Goal: Information Seeking & Learning: Learn about a topic

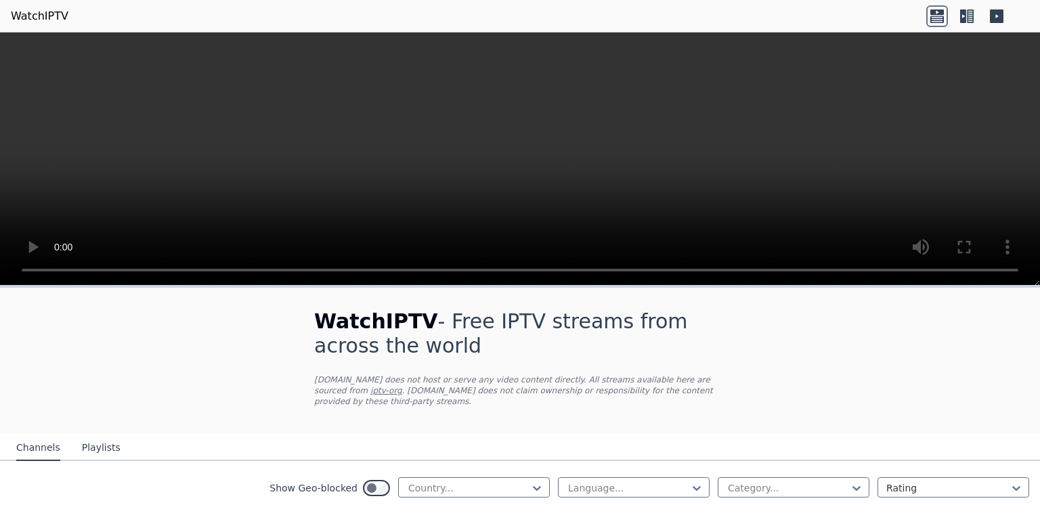
scroll to position [1138, 0]
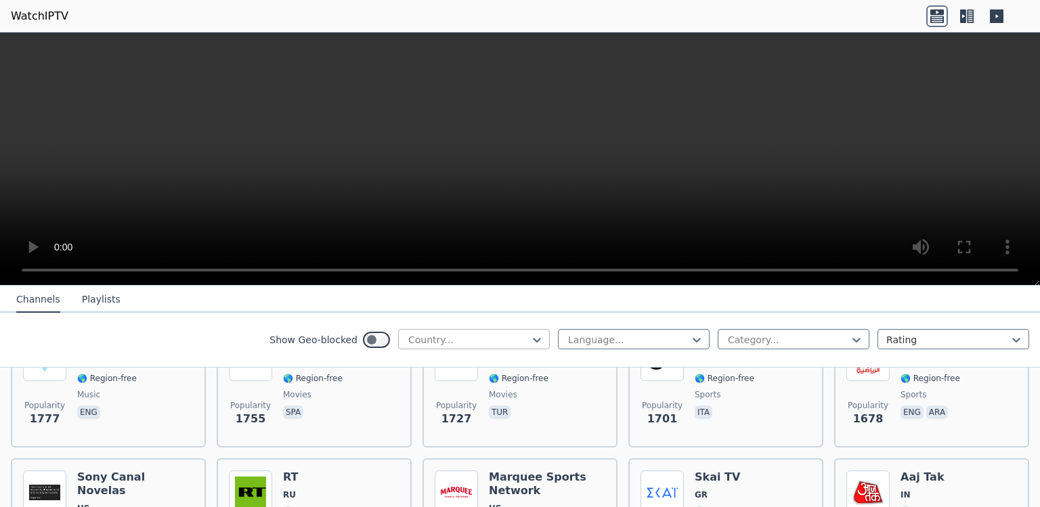
click at [435, 334] on div at bounding box center [468, 340] width 123 height 14
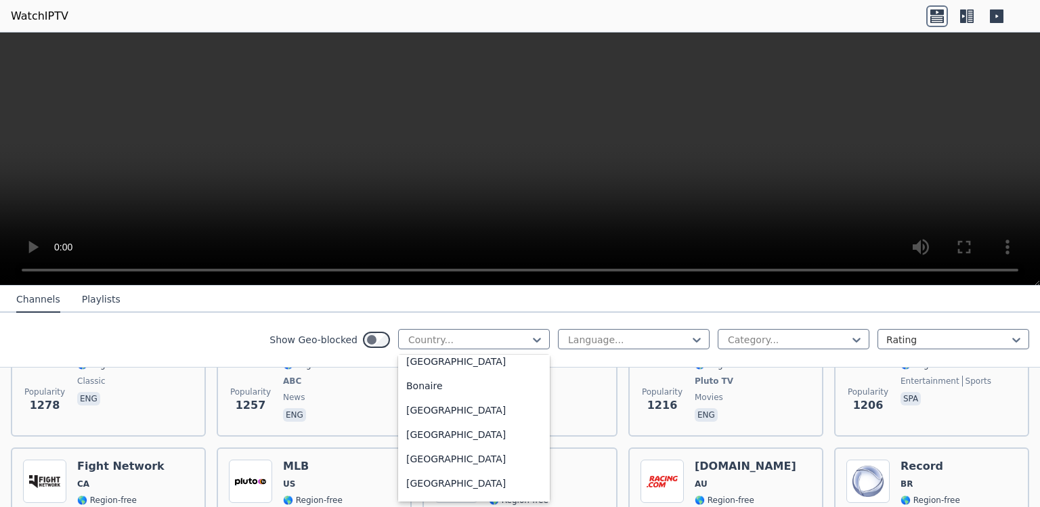
scroll to position [541, 0]
click at [523, 401] on div "[GEOGRAPHIC_DATA]" at bounding box center [474, 388] width 152 height 24
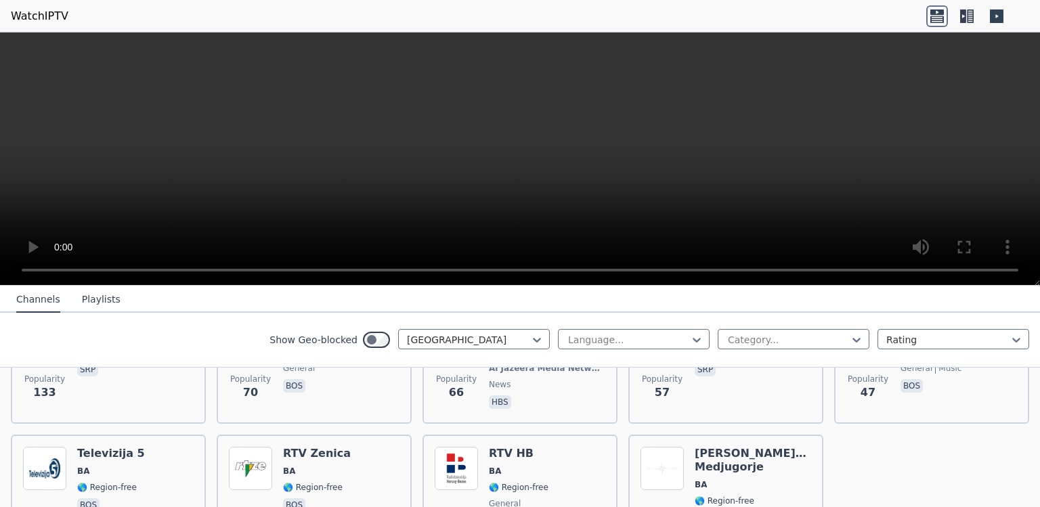
scroll to position [334, 0]
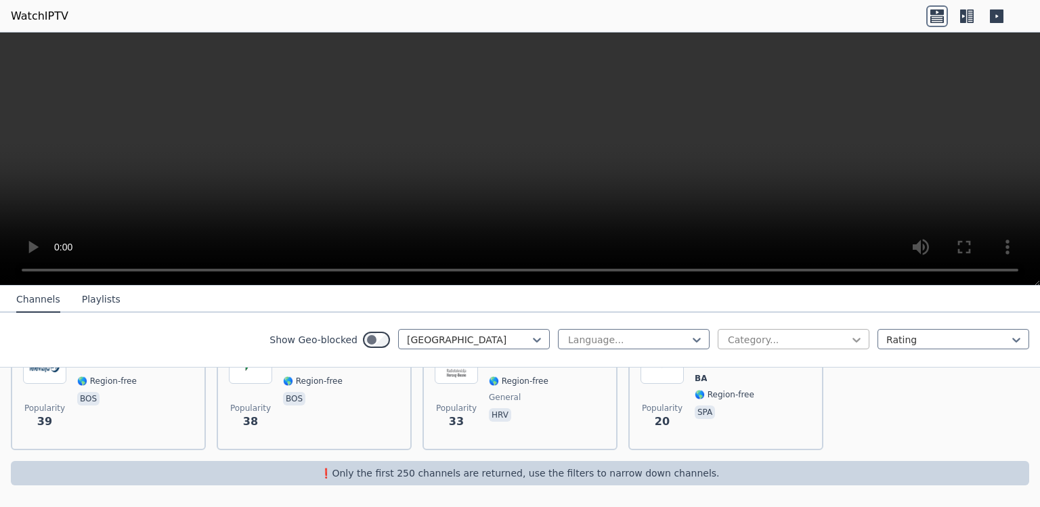
click at [852, 343] on icon at bounding box center [856, 340] width 8 height 5
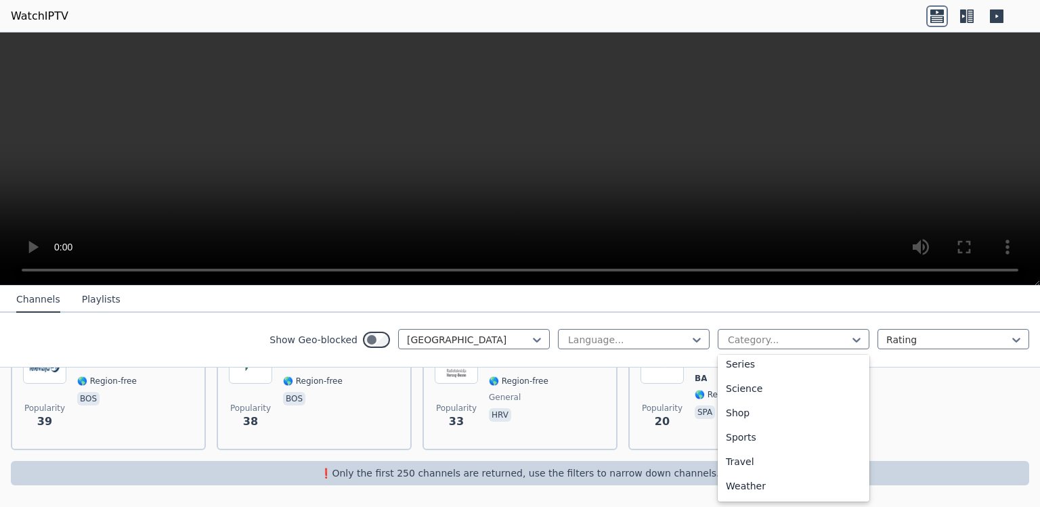
scroll to position [585, 0]
click at [785, 427] on div "Sports" at bounding box center [793, 437] width 152 height 24
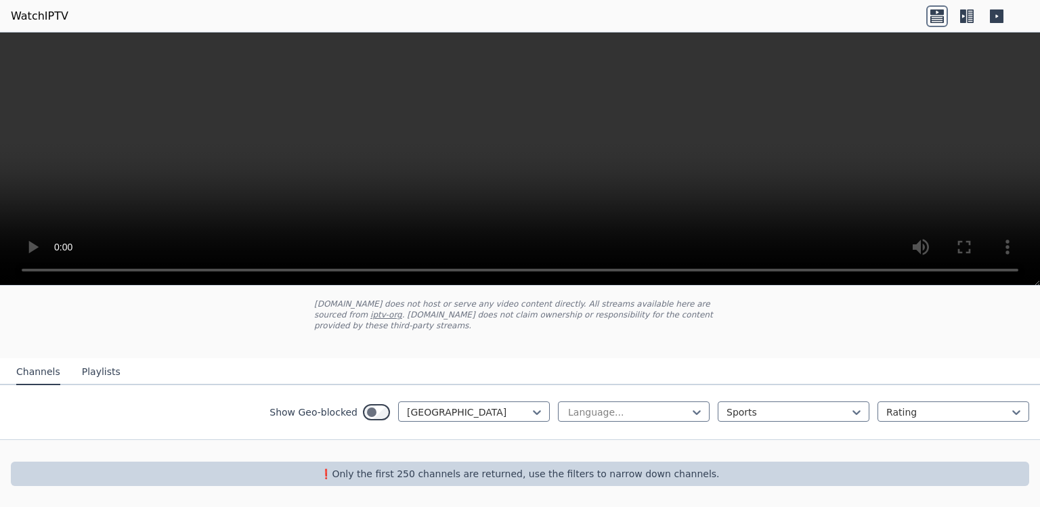
scroll to position [76, 0]
click at [530, 418] on icon at bounding box center [537, 412] width 14 height 14
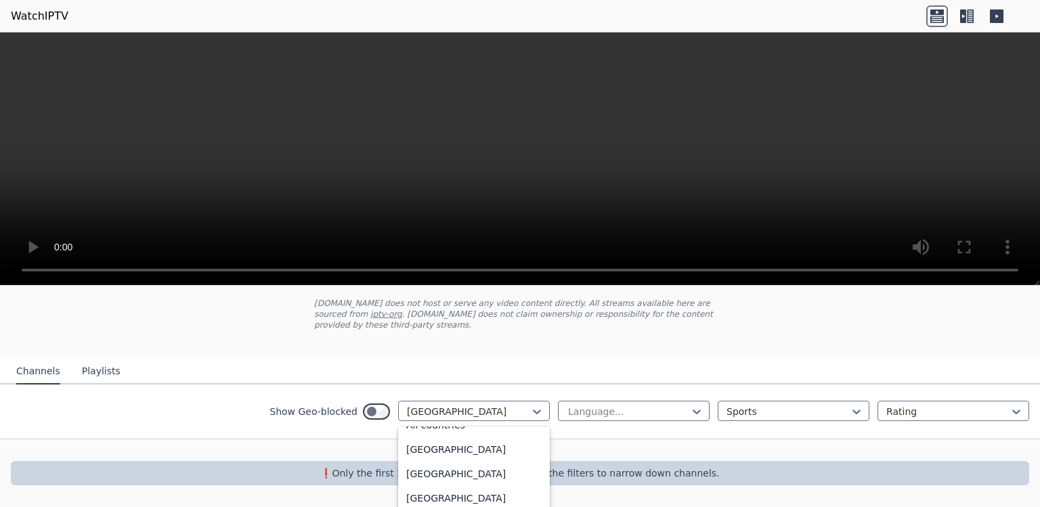
scroll to position [3, 0]
click at [518, 428] on div "All countries" at bounding box center [474, 438] width 152 height 24
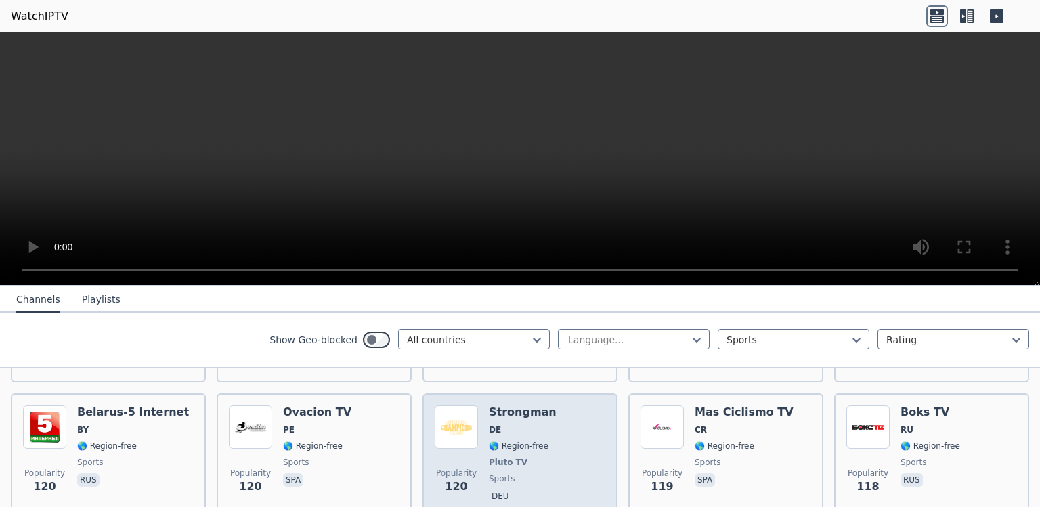
scroll to position [3149, 0]
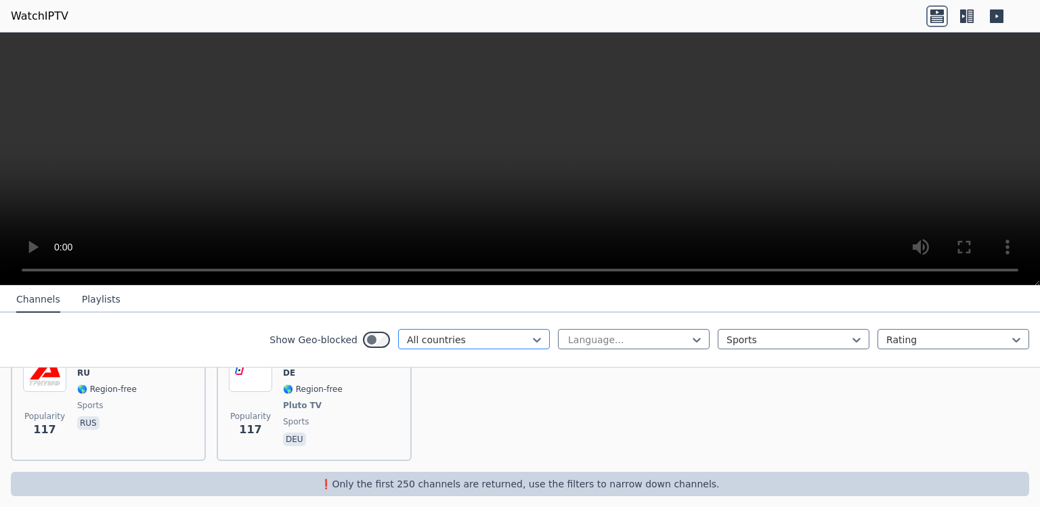
click at [463, 341] on div at bounding box center [468, 340] width 123 height 14
click at [463, 347] on div "All countries" at bounding box center [468, 340] width 123 height 14
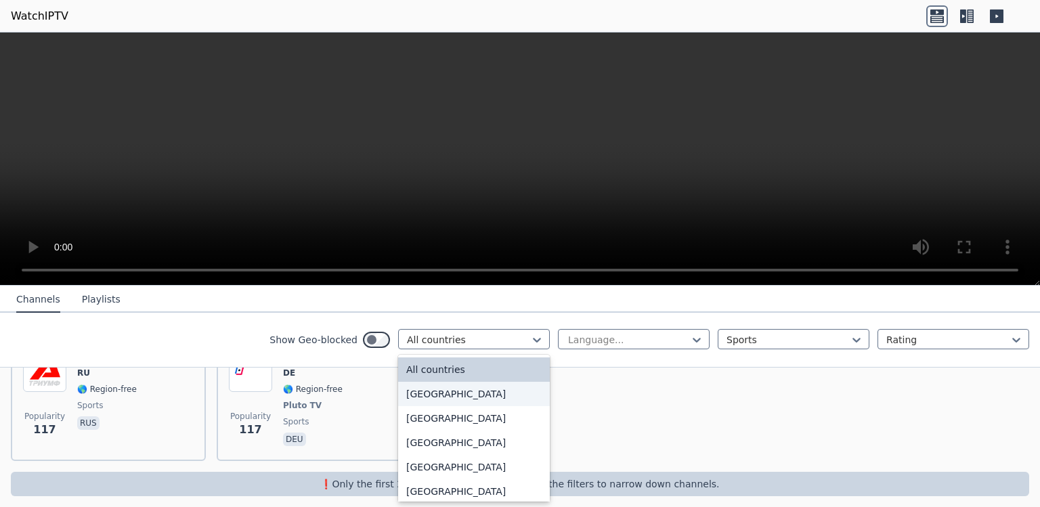
click at [463, 394] on div "[GEOGRAPHIC_DATA]" at bounding box center [474, 394] width 152 height 24
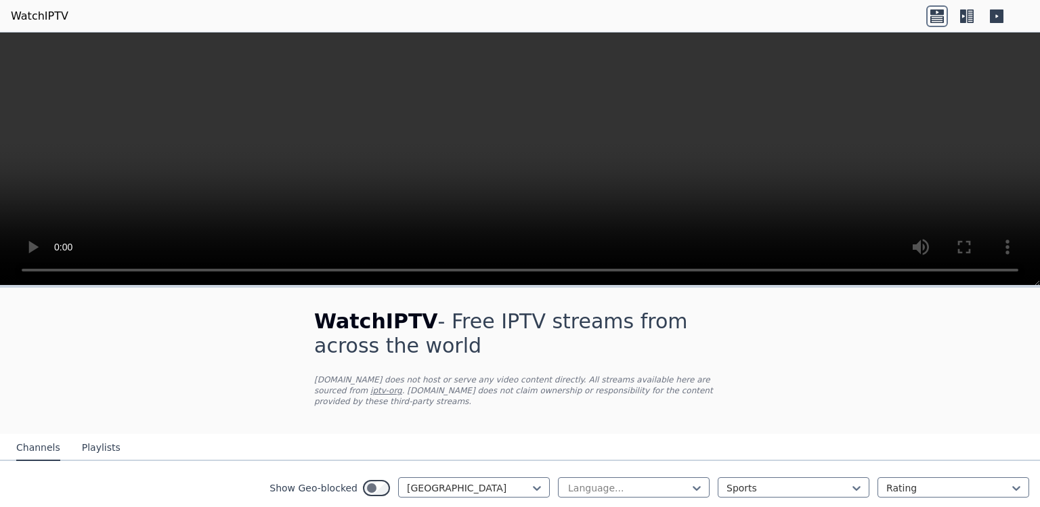
scroll to position [152, 0]
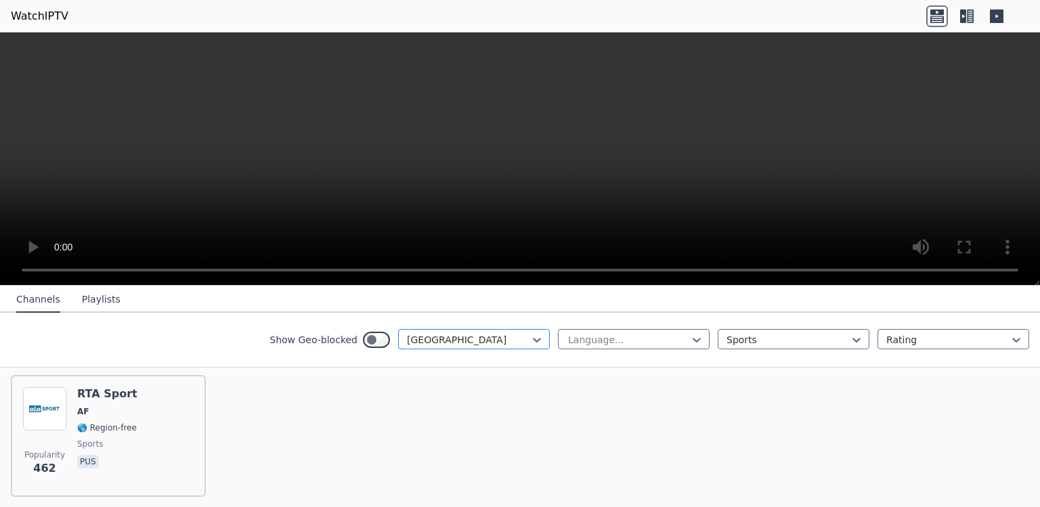
click at [463, 347] on div "[GEOGRAPHIC_DATA]" at bounding box center [468, 340] width 123 height 14
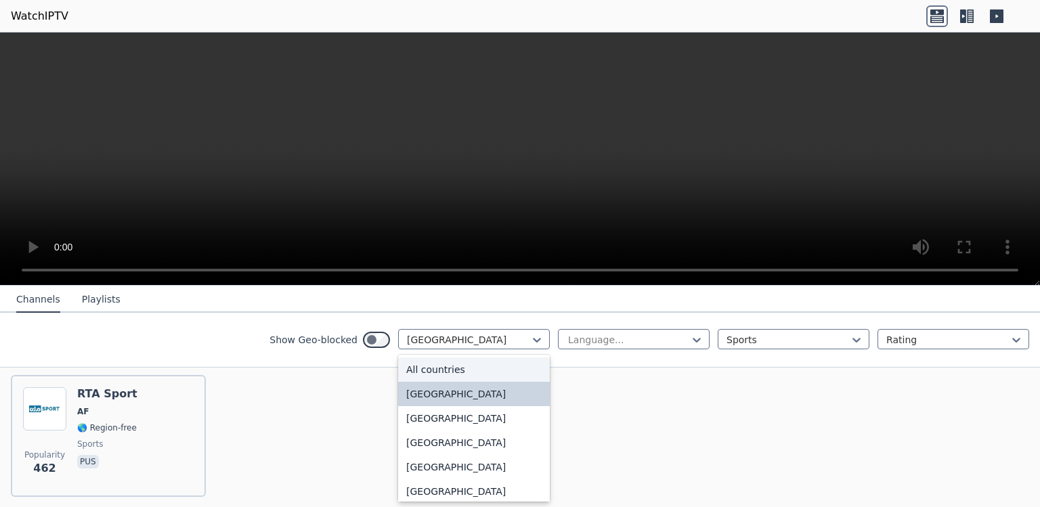
click at [463, 368] on div "All countries" at bounding box center [474, 369] width 152 height 24
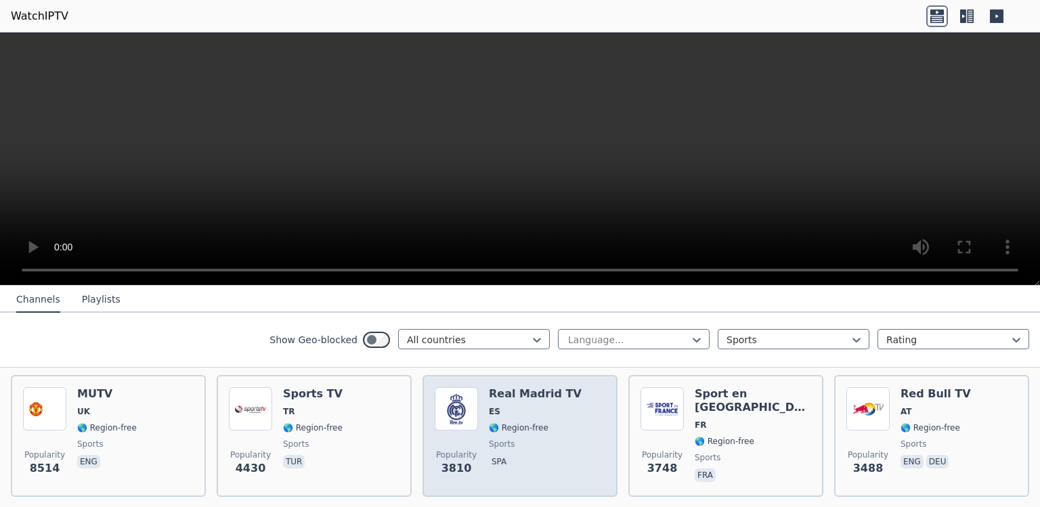
click at [479, 436] on div "Popularity 3810 Real Madrid TV ES 🌎 Region-free sports spa" at bounding box center [520, 435] width 171 height 97
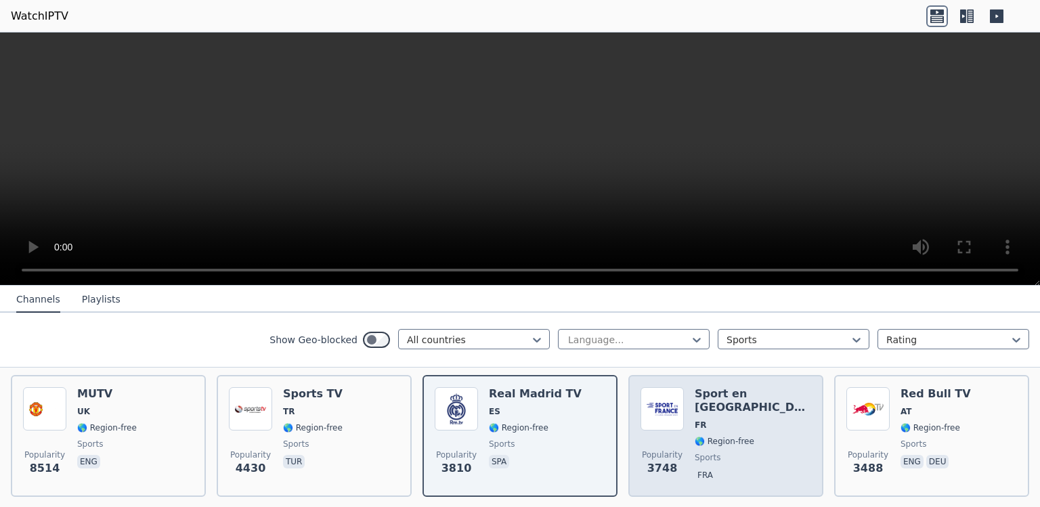
click at [725, 452] on span "sports" at bounding box center [752, 457] width 116 height 11
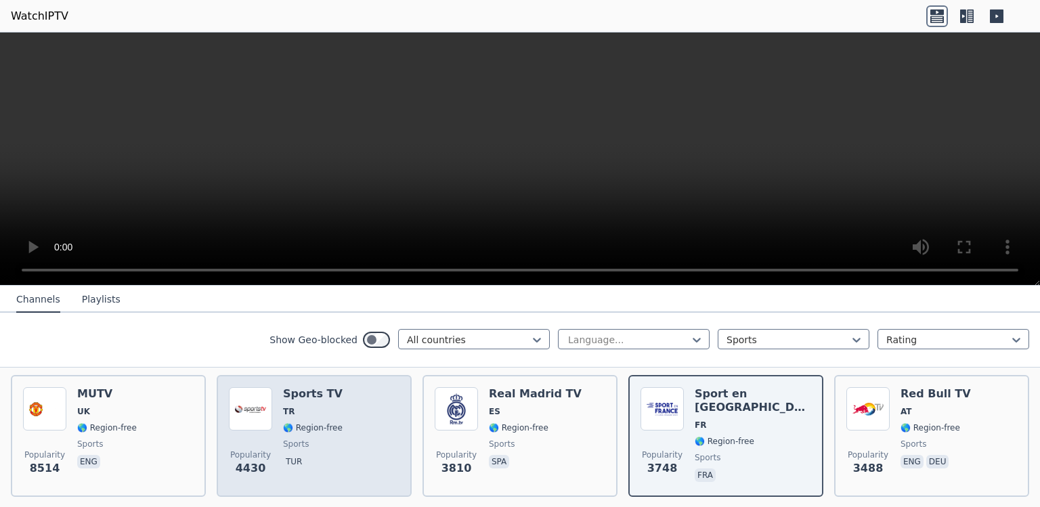
click at [334, 421] on div "Sports TV TR 🌎 Region-free sports tur" at bounding box center [313, 435] width 60 height 97
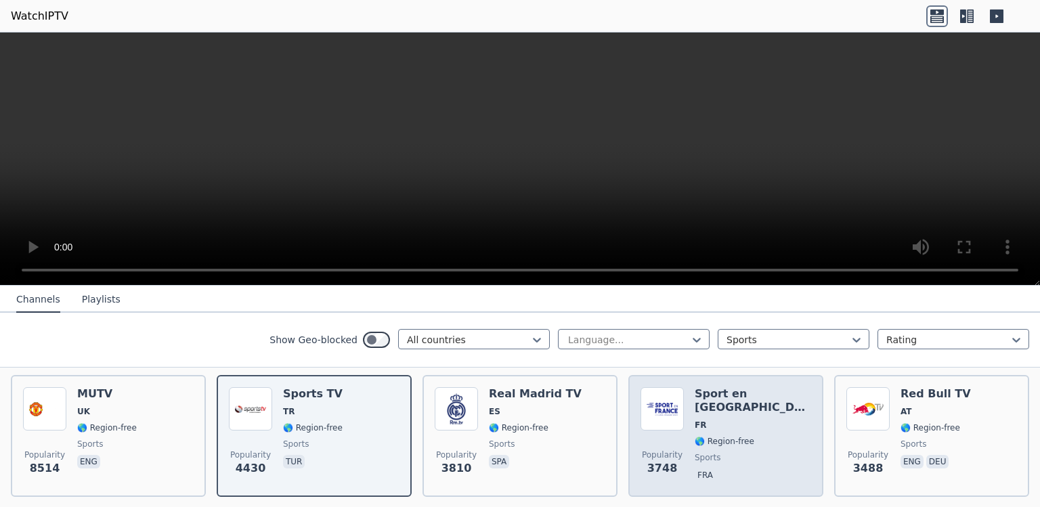
click at [795, 421] on div "Popularity 3748 Sport en [GEOGRAPHIC_DATA] FR 🌎 Region-free sports fra" at bounding box center [725, 435] width 171 height 97
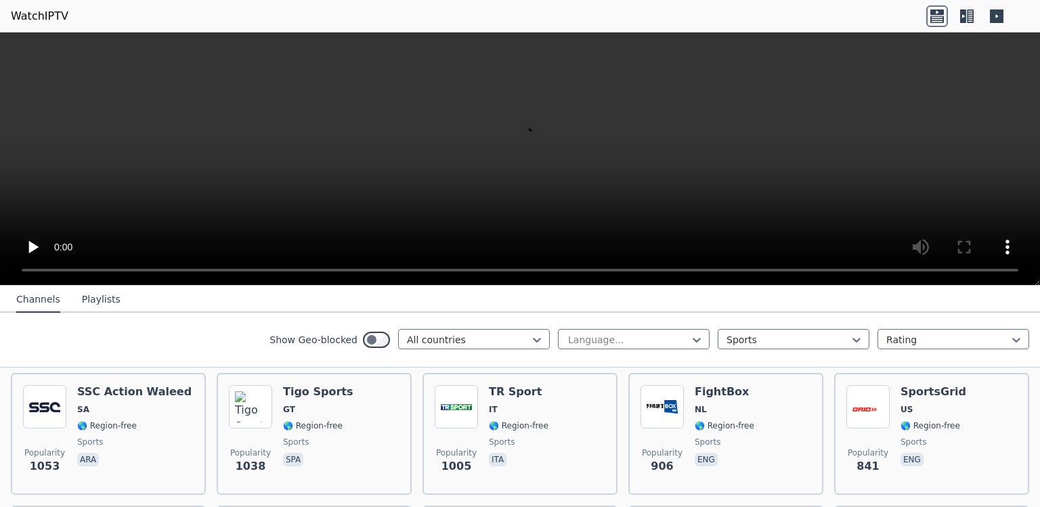
scroll to position [834, 0]
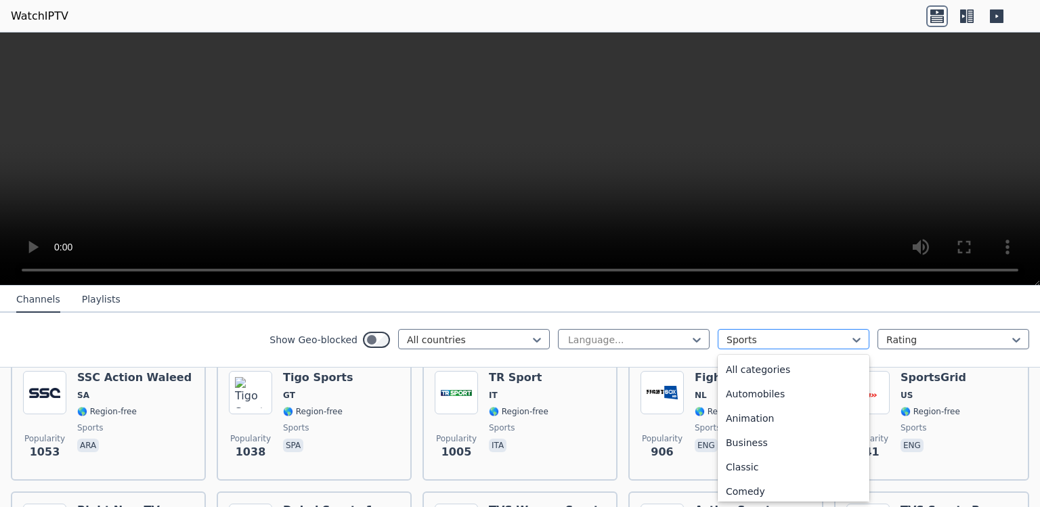
click at [777, 342] on div at bounding box center [787, 340] width 123 height 14
click at [845, 365] on div "All categories" at bounding box center [793, 369] width 152 height 24
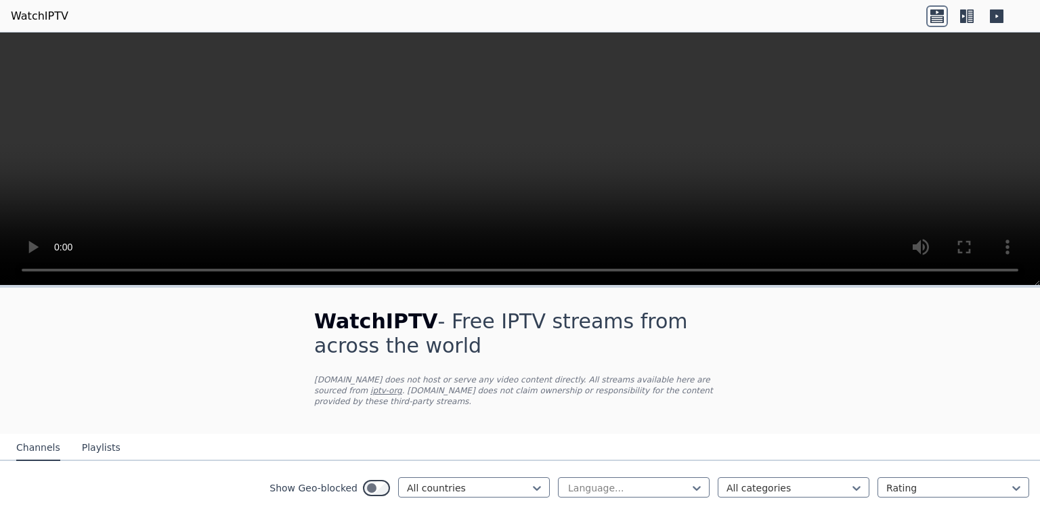
scroll to position [985, 0]
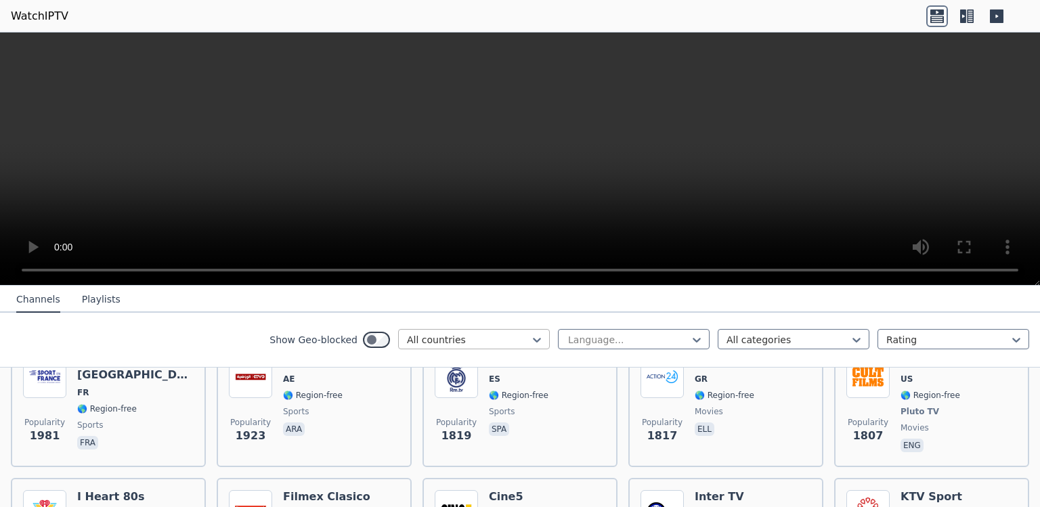
click at [489, 341] on div at bounding box center [468, 340] width 123 height 14
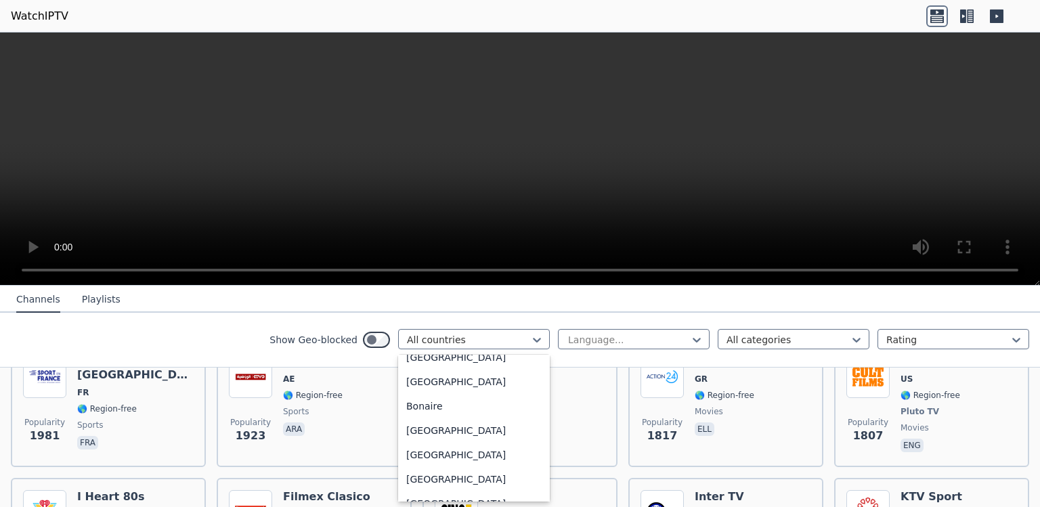
scroll to position [520, 0]
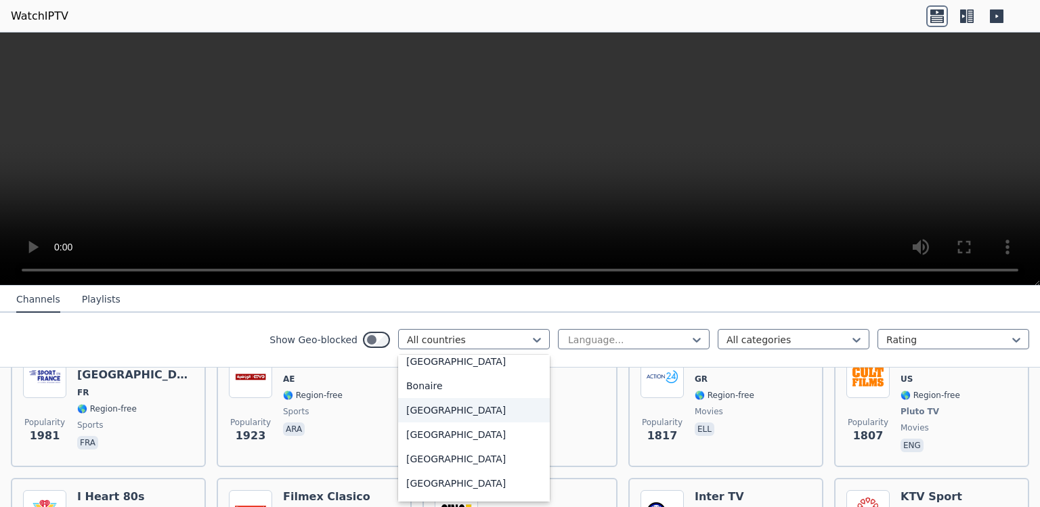
click at [527, 422] on div "[GEOGRAPHIC_DATA]" at bounding box center [474, 410] width 152 height 24
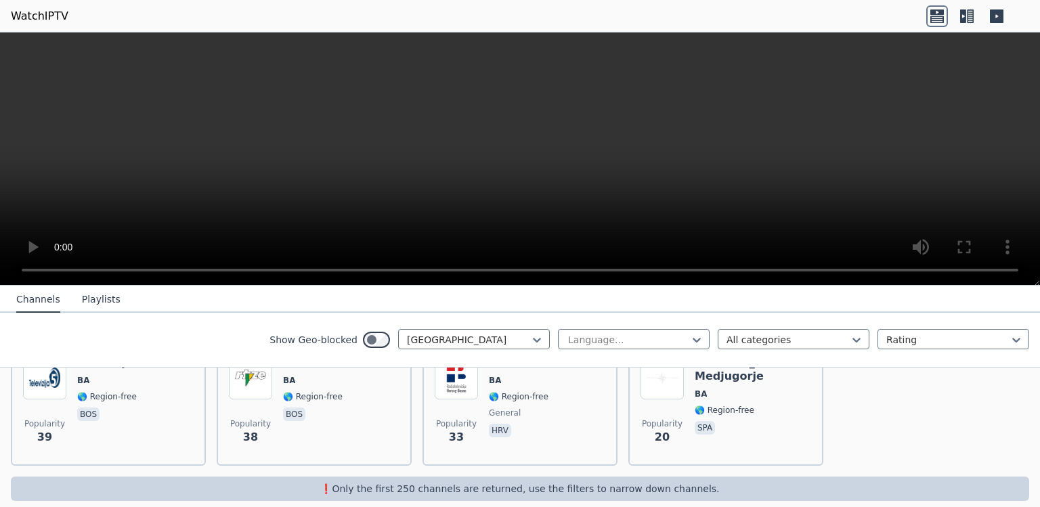
scroll to position [334, 0]
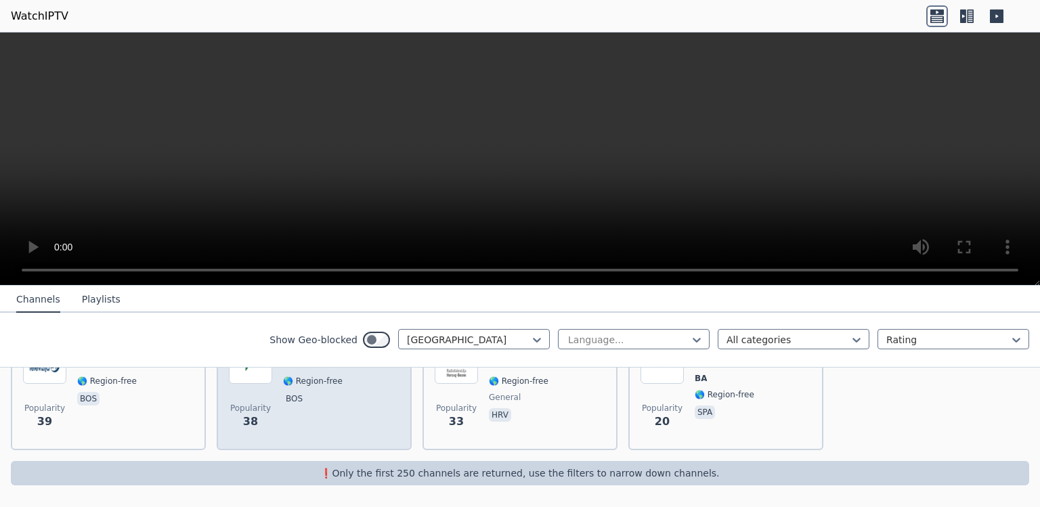
click at [313, 413] on div "RTV Zenica BA 🌎 Region-free bos" at bounding box center [317, 388] width 68 height 97
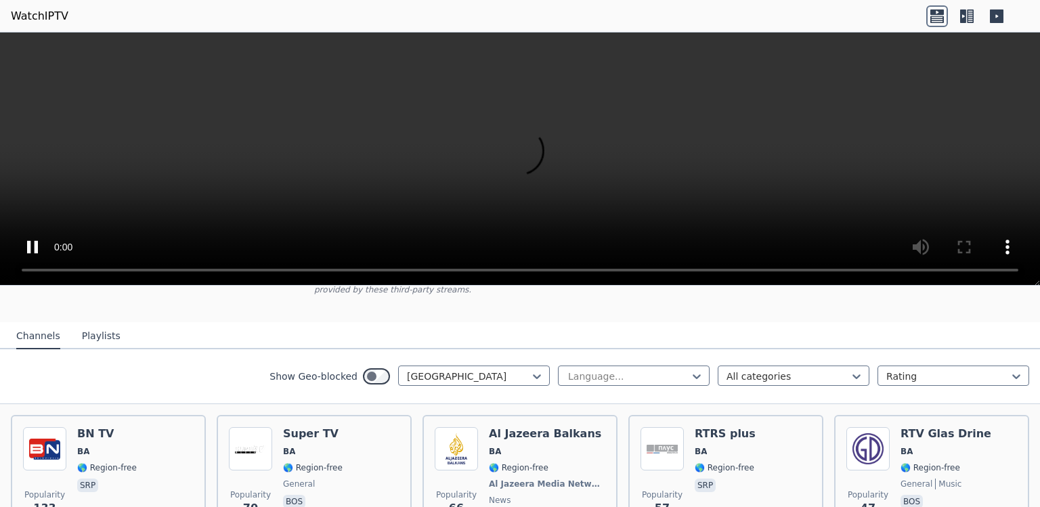
scroll to position [95, 0]
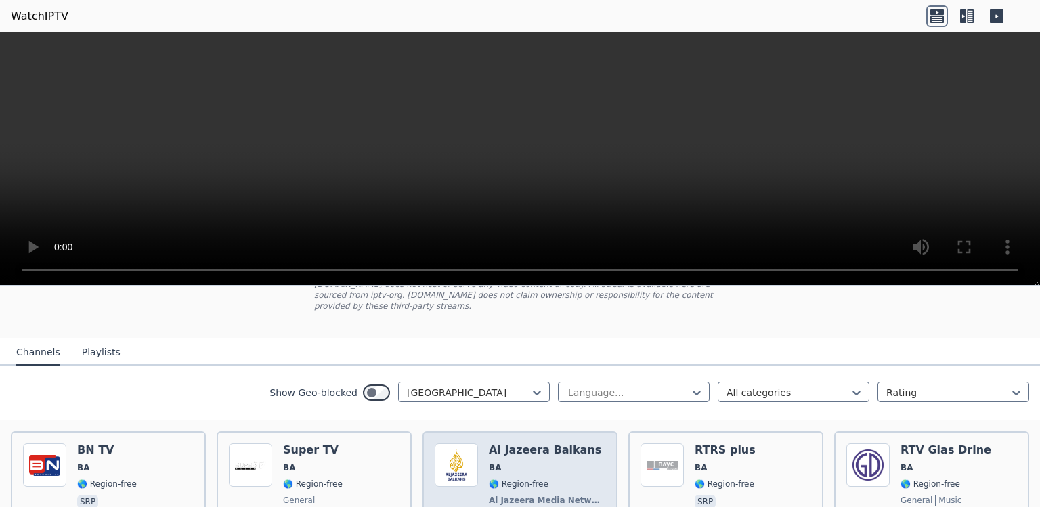
click at [529, 499] on span "Al Jazeera Media Network" at bounding box center [546, 500] width 114 height 11
